Goal: Download file/media

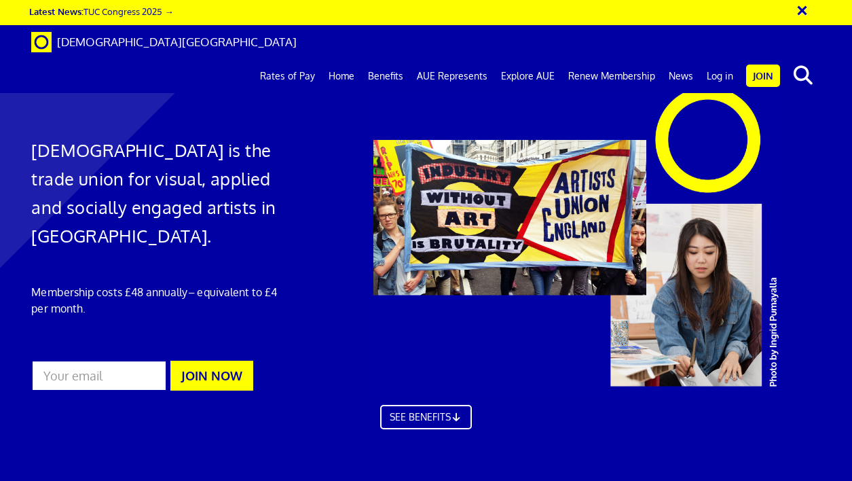
scroll to position [0, 2]
click at [349, 59] on link "Home" at bounding box center [341, 76] width 39 height 34
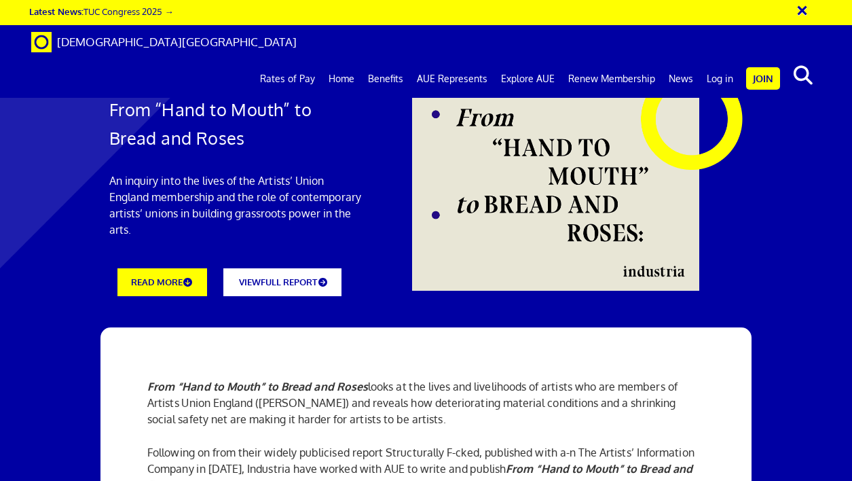
scroll to position [1478, 0]
